Goal: Task Accomplishment & Management: Complete application form

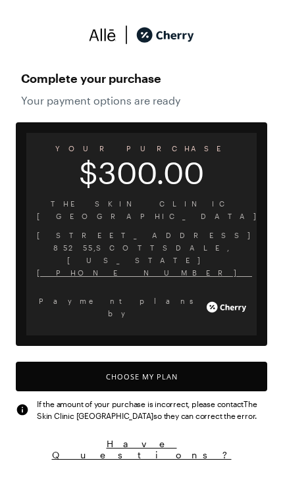
click at [165, 362] on button "Choose My Plan" at bounding box center [141, 377] width 251 height 30
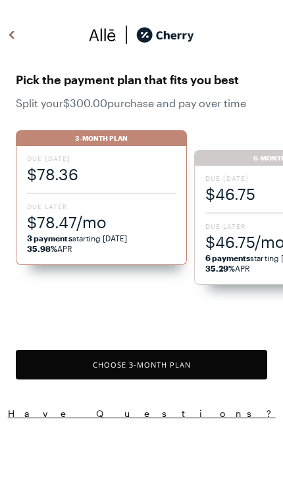
scroll to position [1087, 0]
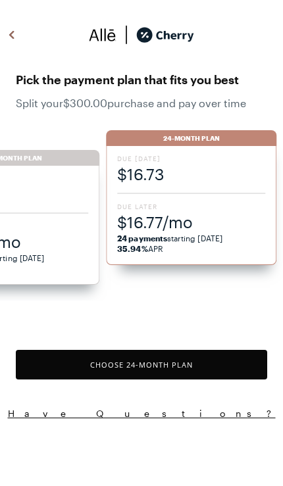
click at [227, 210] on span "Due Later" at bounding box center [191, 206] width 148 height 9
click at [211, 216] on span "$16.77/mo" at bounding box center [191, 222] width 148 height 22
click at [216, 209] on span "Due Later" at bounding box center [191, 206] width 148 height 9
click at [185, 361] on button "Choose 24 -Month Plan" at bounding box center [141, 365] width 251 height 30
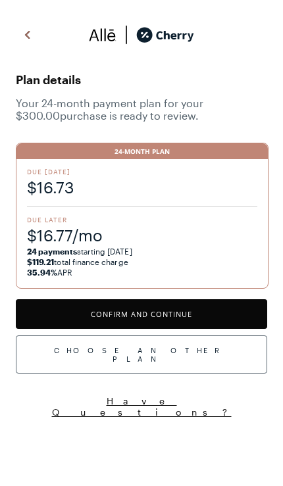
click at [178, 315] on button "Confirm and Continue" at bounding box center [141, 314] width 251 height 30
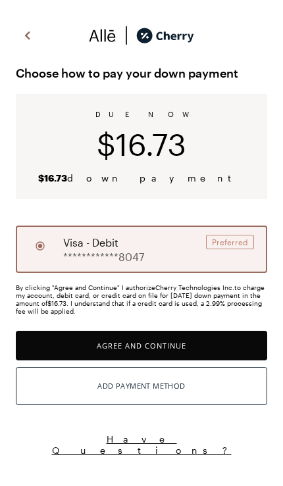
click at [176, 347] on button "Agree and Continue" at bounding box center [141, 346] width 251 height 30
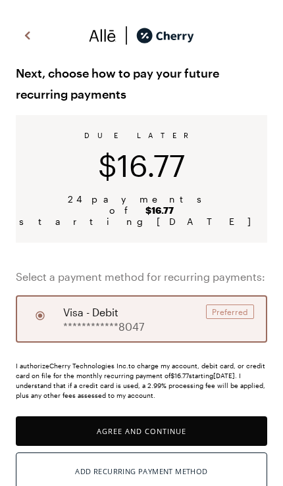
click at [178, 416] on button "Agree and Continue" at bounding box center [141, 431] width 251 height 30
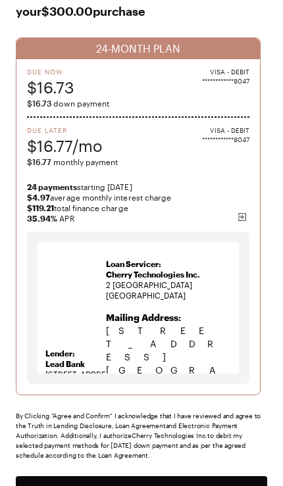
scroll to position [87, 0]
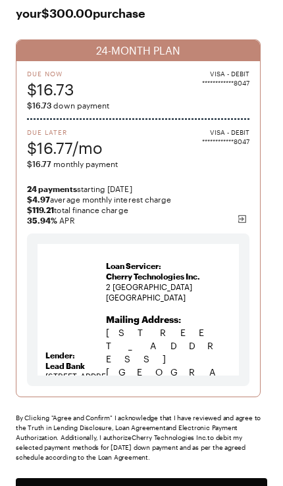
click at [158, 485] on button "Agree and Confirm" at bounding box center [141, 493] width 251 height 30
